Goal: Contribute content: Add original content to the website for others to see

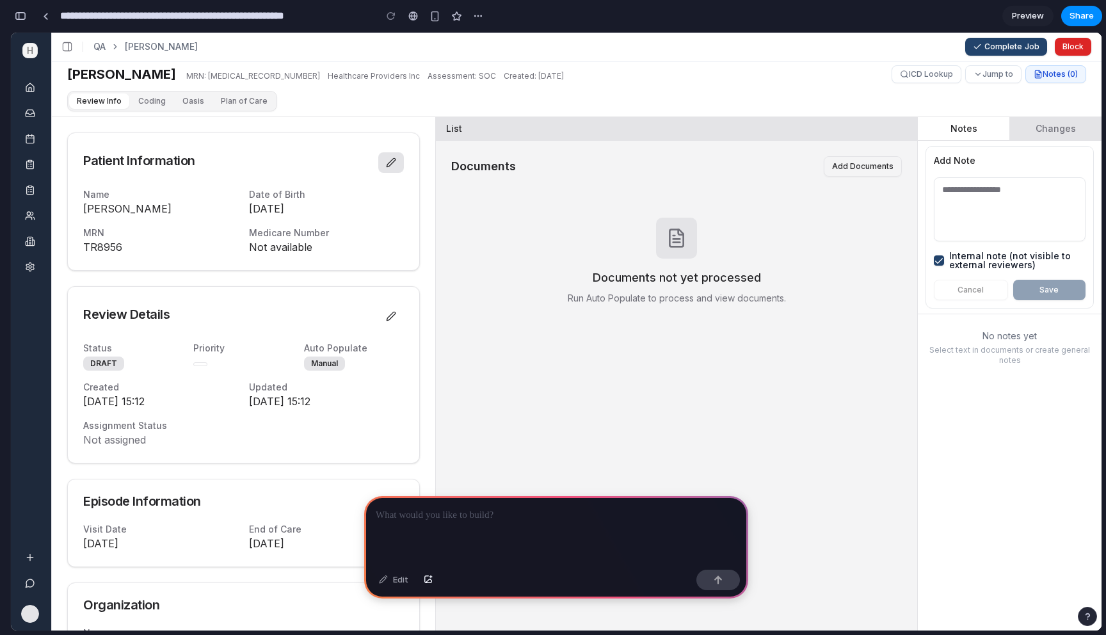
click at [394, 163] on icon at bounding box center [391, 163] width 10 height 10
click at [449, 521] on p at bounding box center [556, 515] width 361 height 15
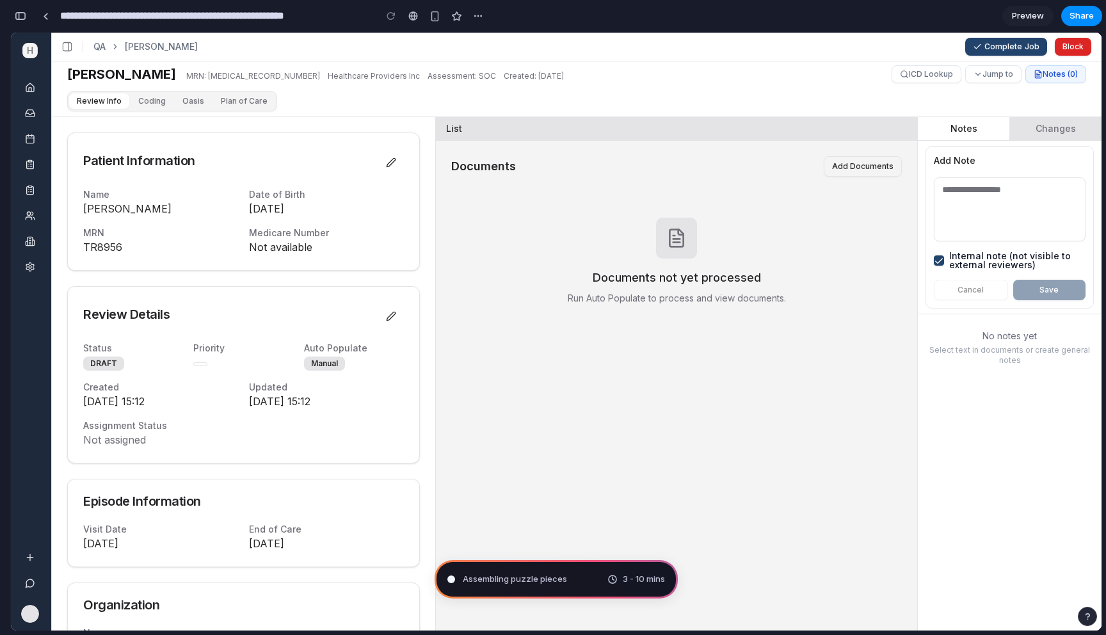
type input "**********"
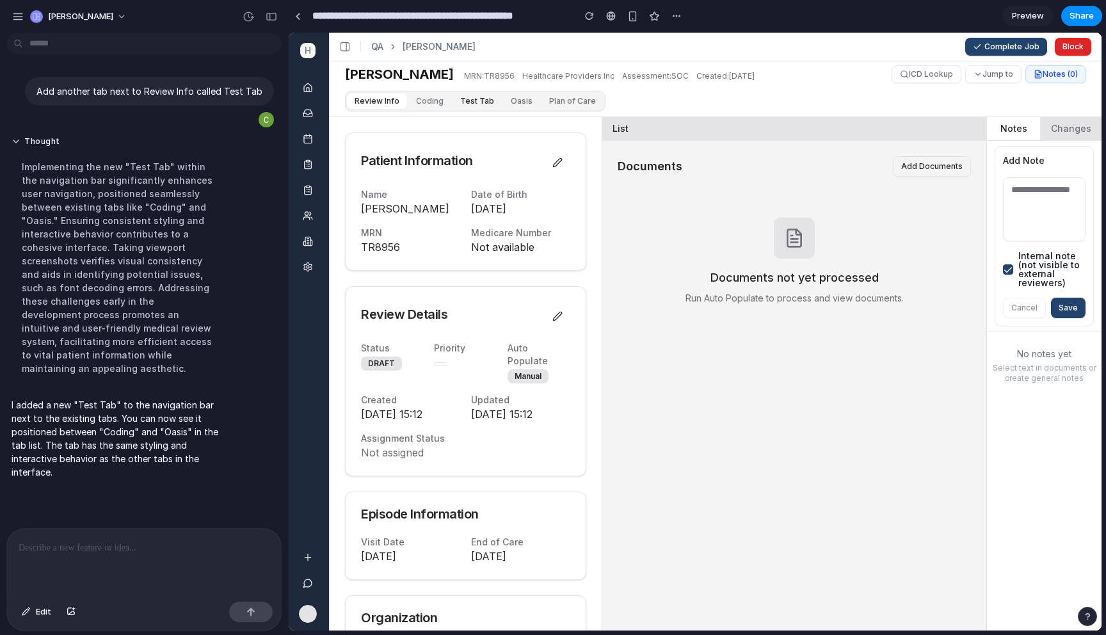
click at [470, 99] on button "Test Tab" at bounding box center [477, 100] width 49 height 15
click at [463, 104] on button "Test Tab" at bounding box center [477, 100] width 49 height 15
click at [117, 561] on div at bounding box center [144, 563] width 274 height 68
